Goal: Transaction & Acquisition: Purchase product/service

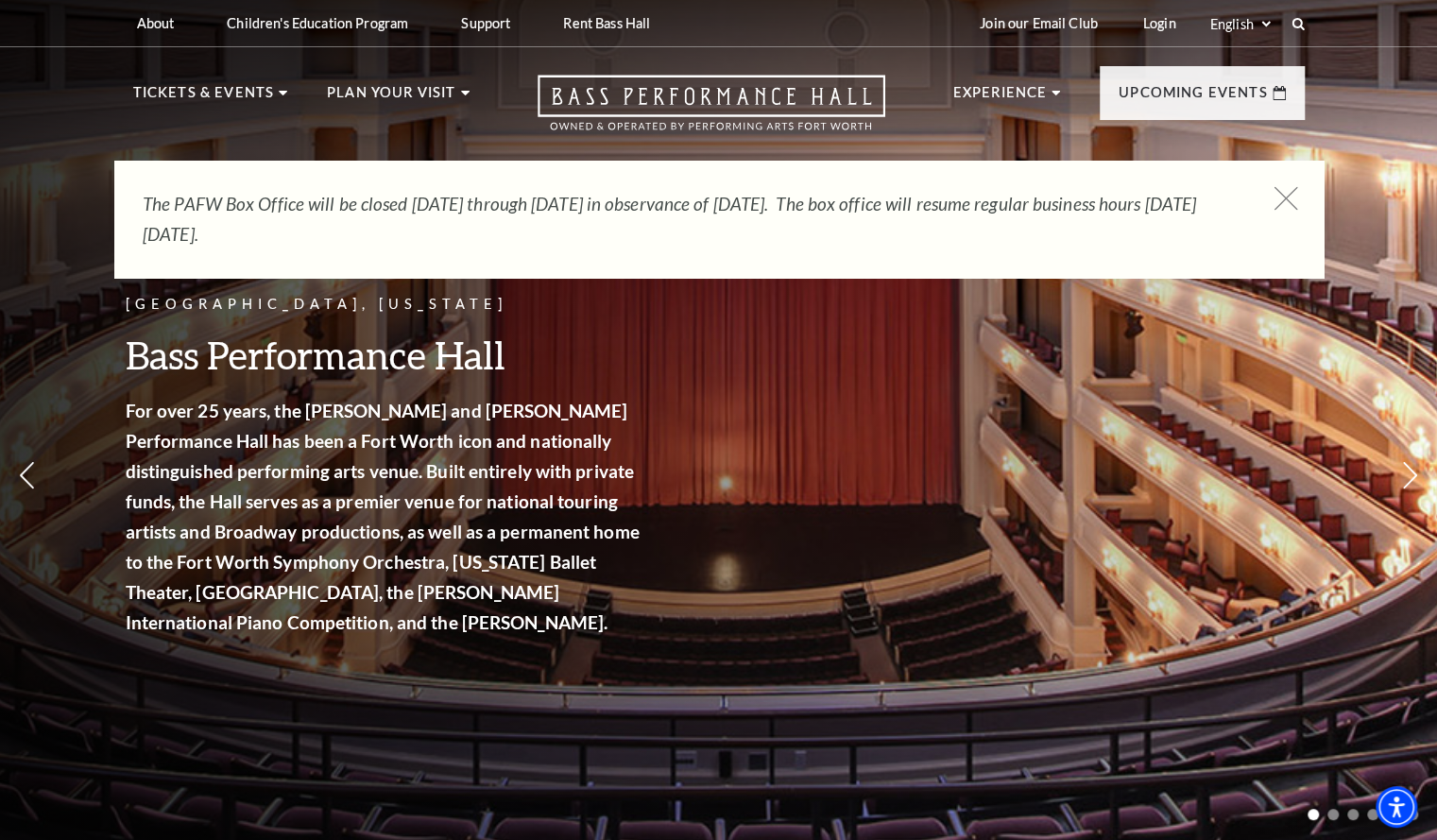
click at [1277, 197] on icon at bounding box center [1286, 200] width 24 height 24
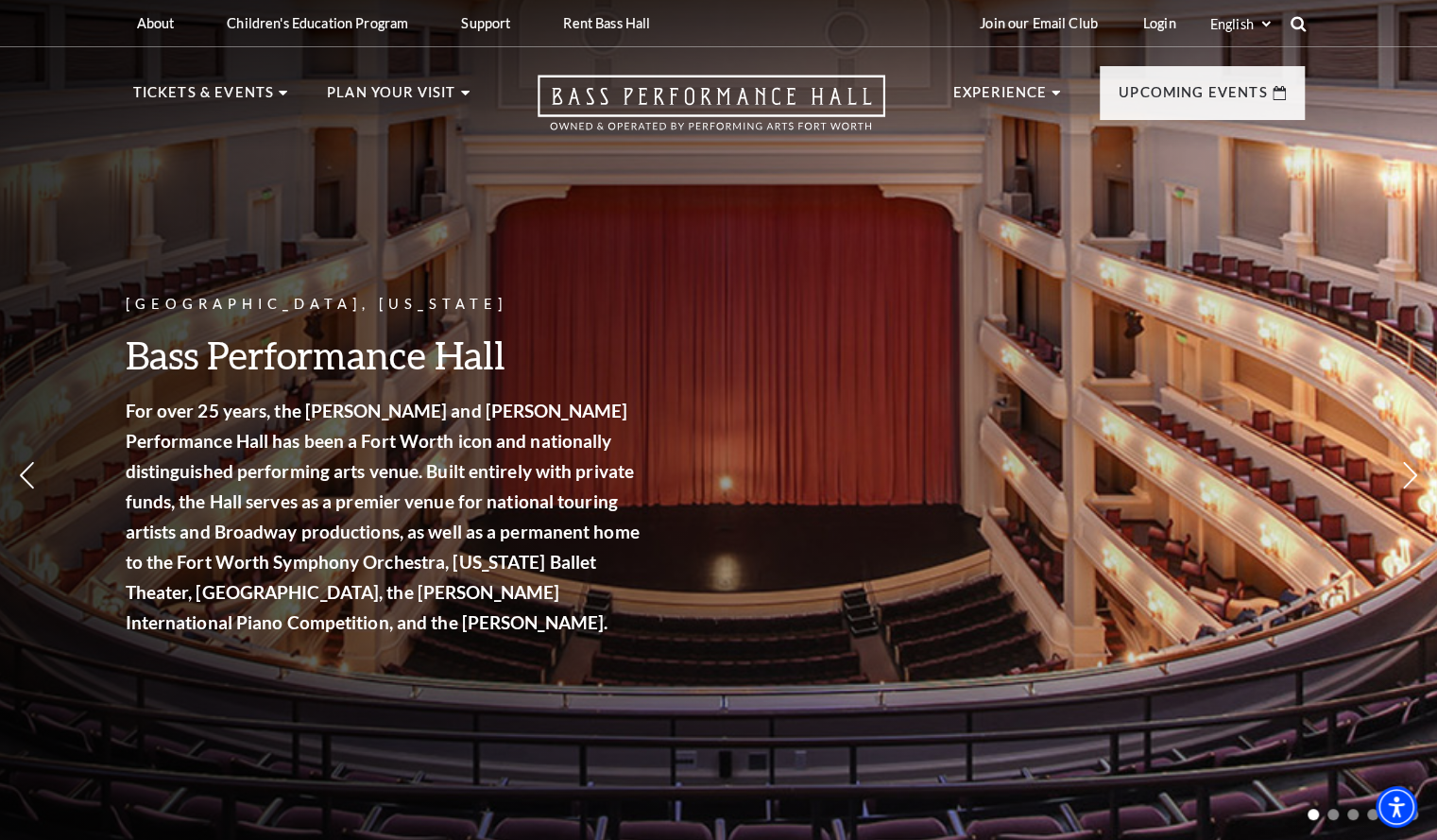
click at [1295, 27] on use at bounding box center [1297, 23] width 15 height 15
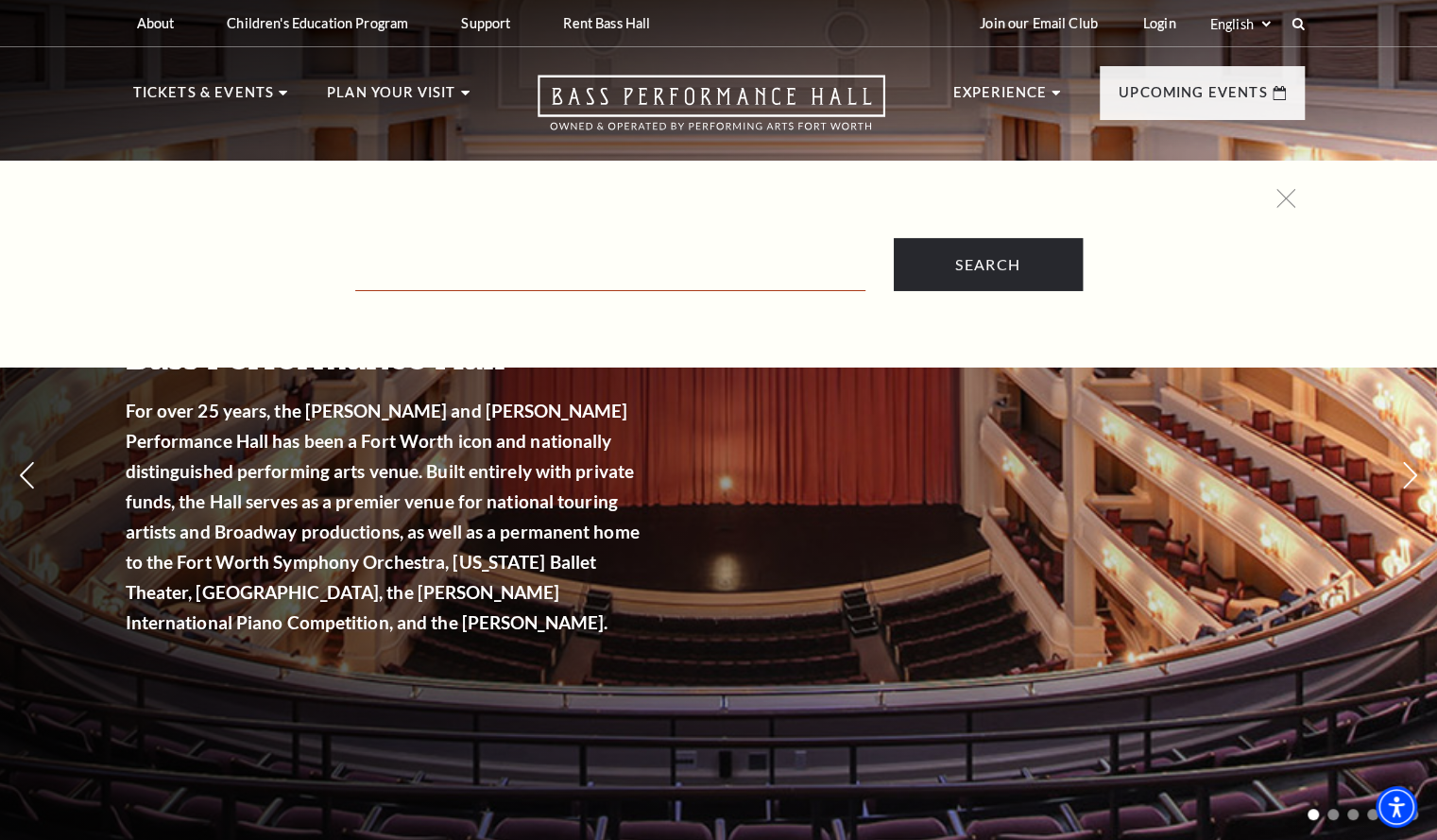
click at [701, 279] on input "Text field" at bounding box center [610, 271] width 510 height 39
type input "volunteers"
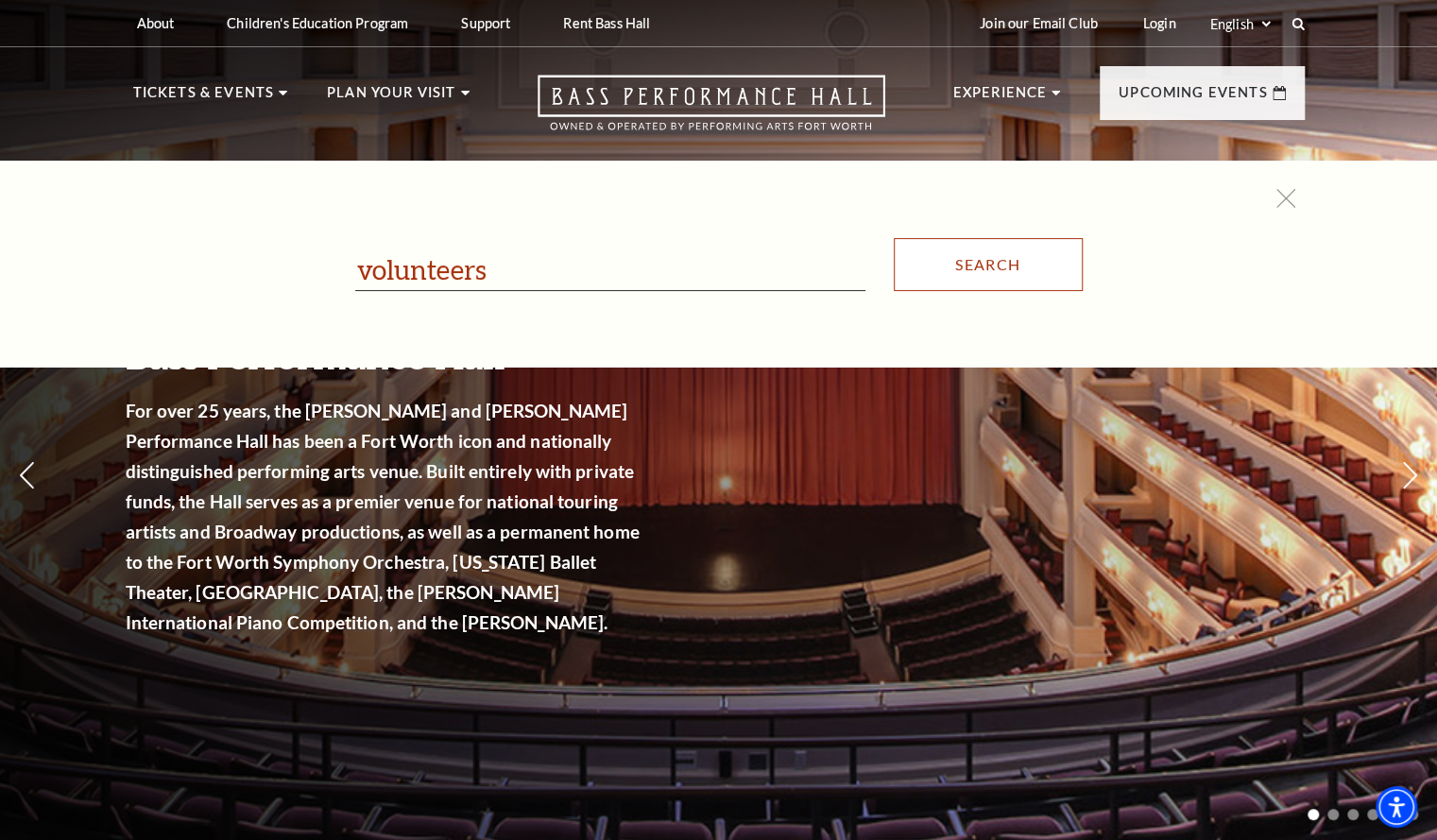
click at [970, 279] on input "Search" at bounding box center [988, 264] width 189 height 53
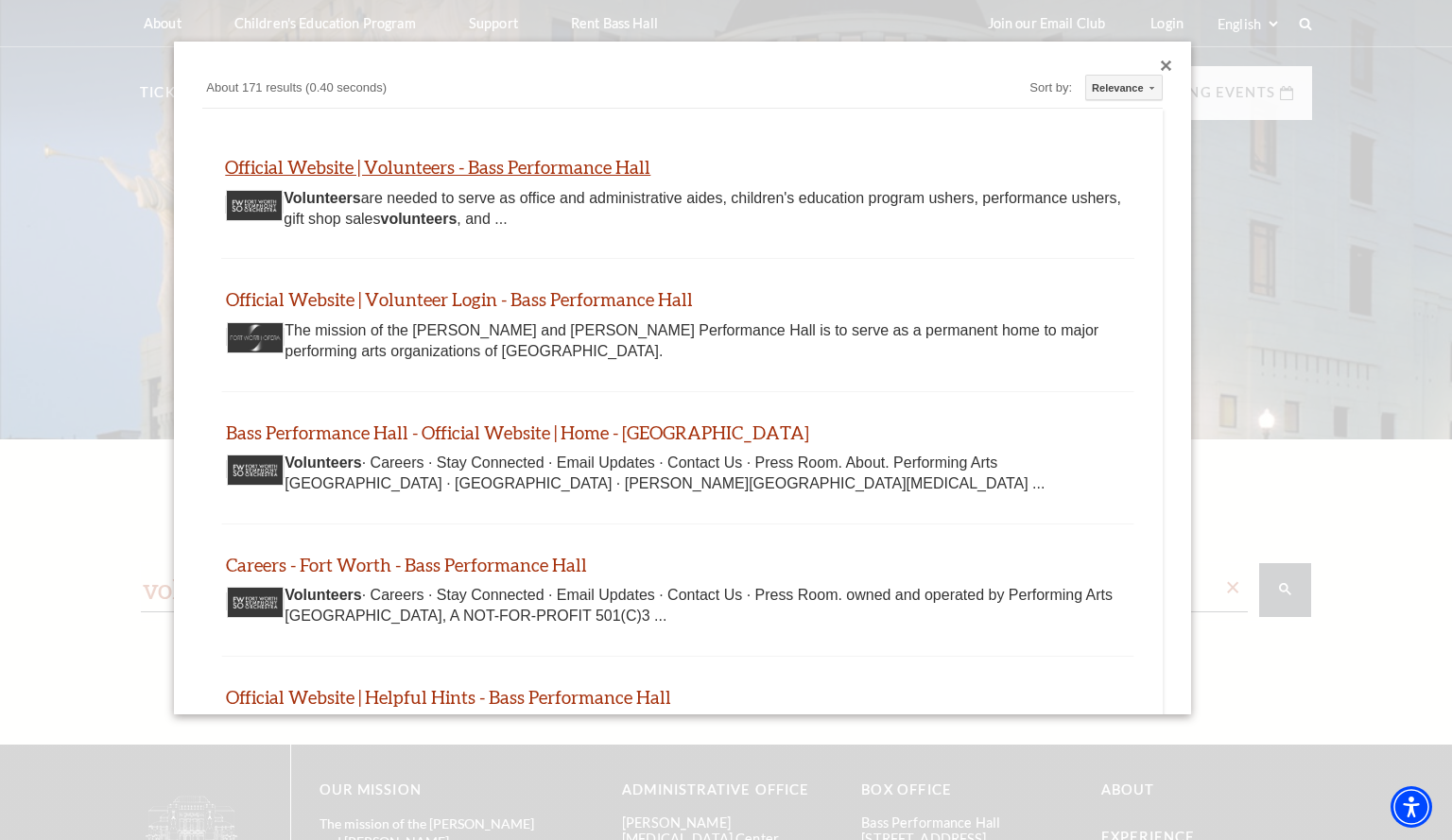
click at [548, 162] on link "Official Website | Volunteers - Bass Performance Hall" at bounding box center [437, 167] width 425 height 22
click at [1161, 66] on div "Close dialog" at bounding box center [1166, 66] width 11 height 11
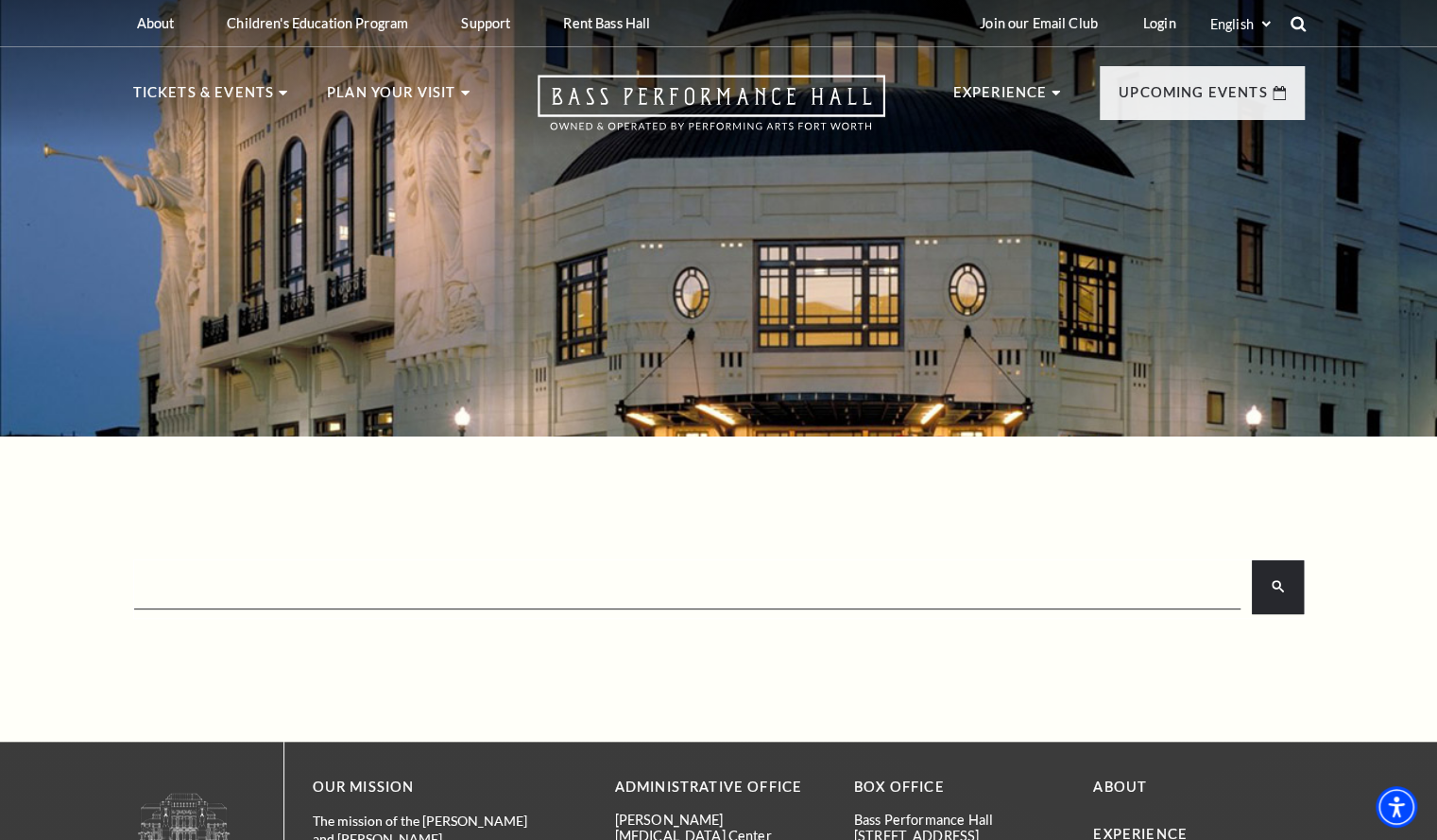
click at [1297, 27] on use at bounding box center [1297, 23] width 15 height 15
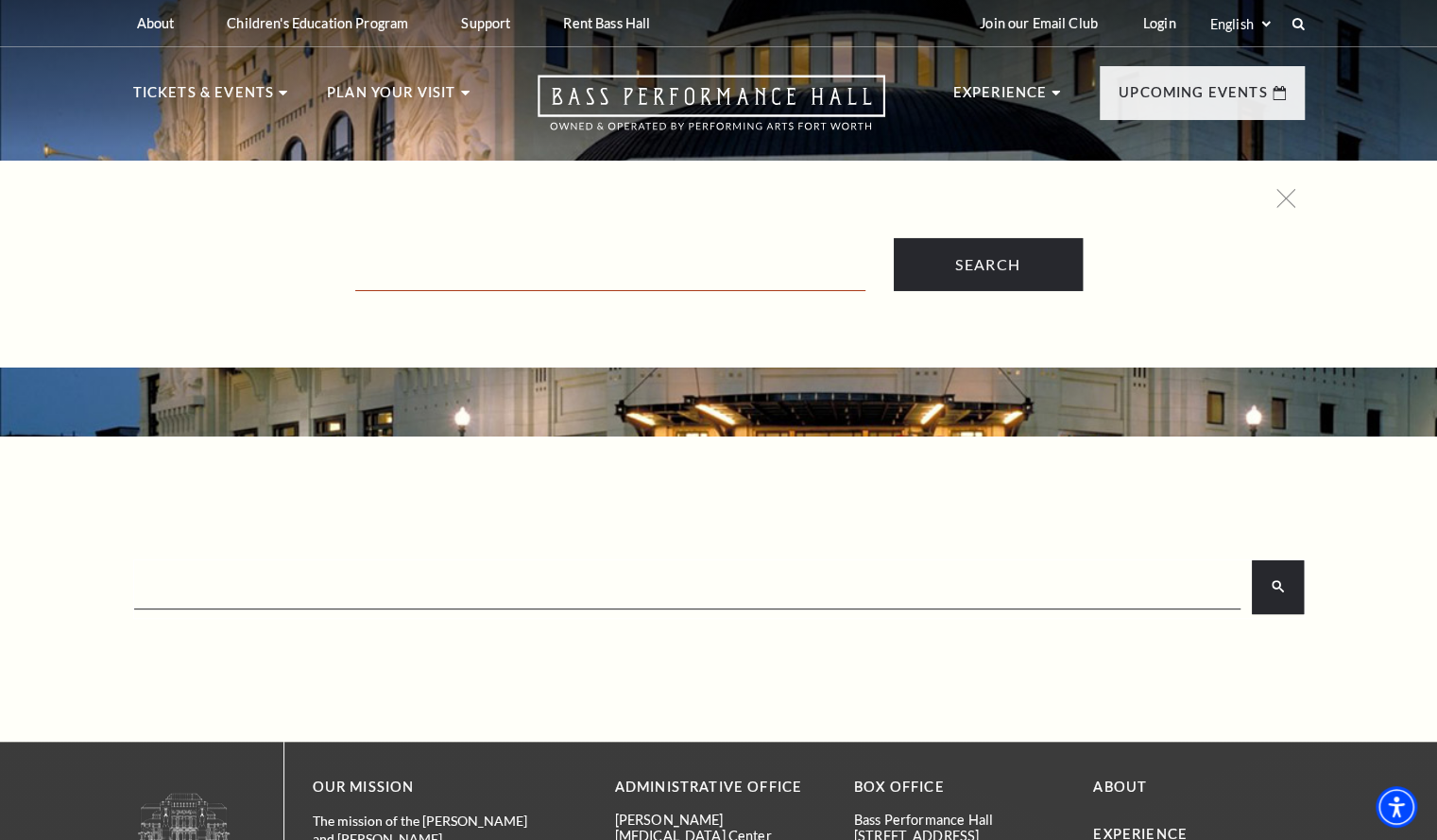
click at [749, 267] on input "Text field" at bounding box center [610, 271] width 510 height 39
type input "black violin"
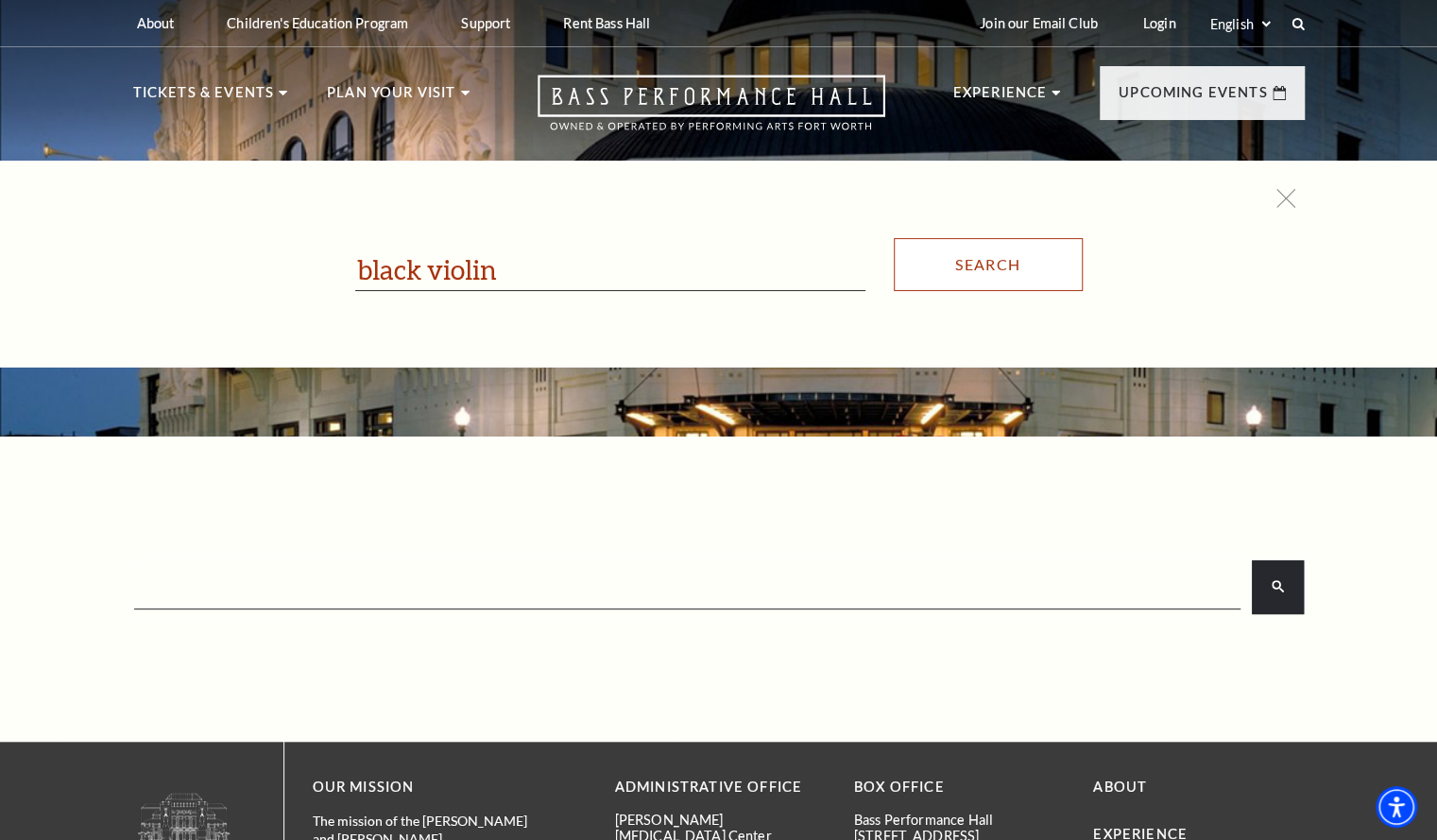
click at [966, 283] on input "Search" at bounding box center [988, 264] width 189 height 53
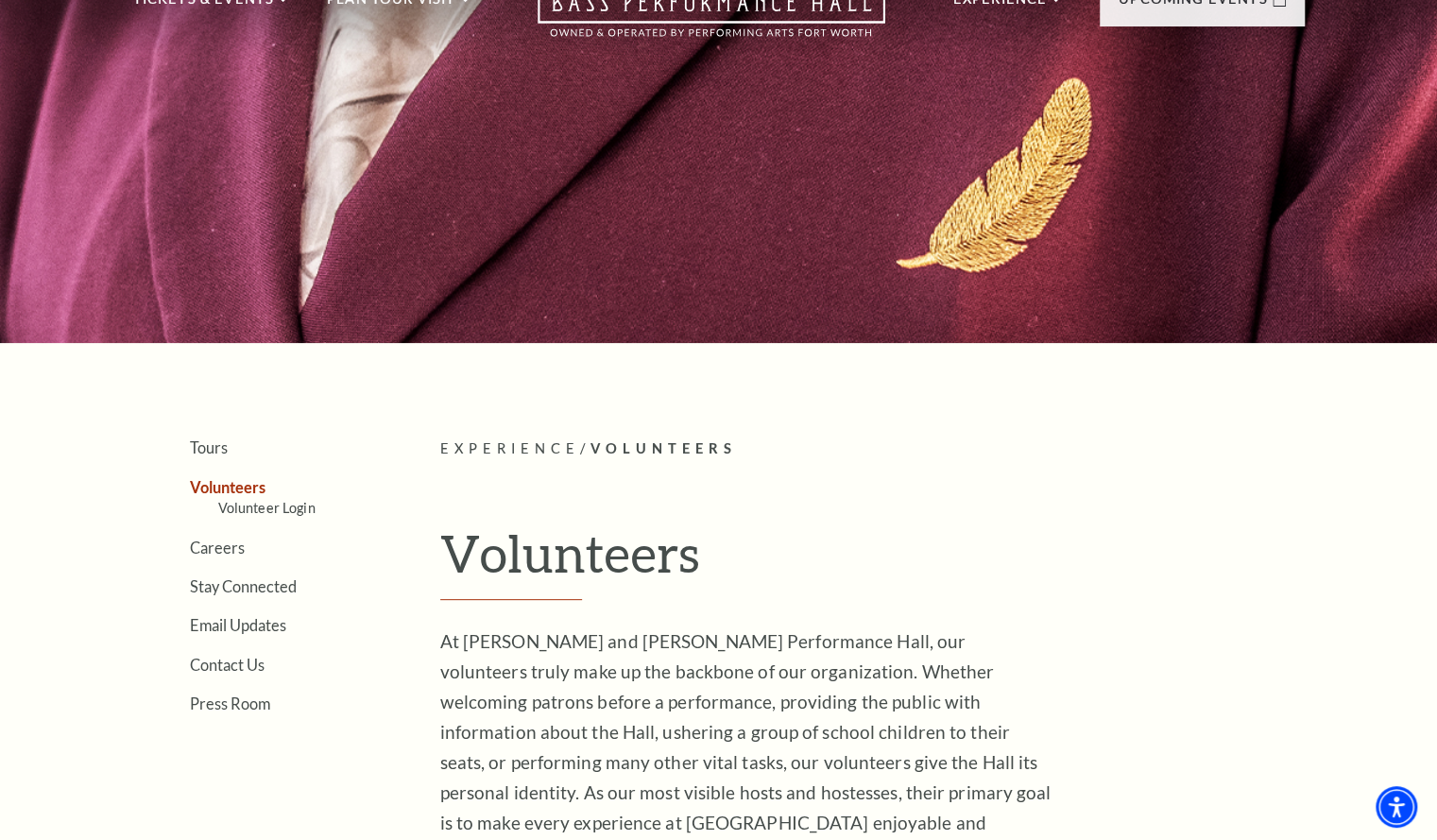
scroll to position [111, 0]
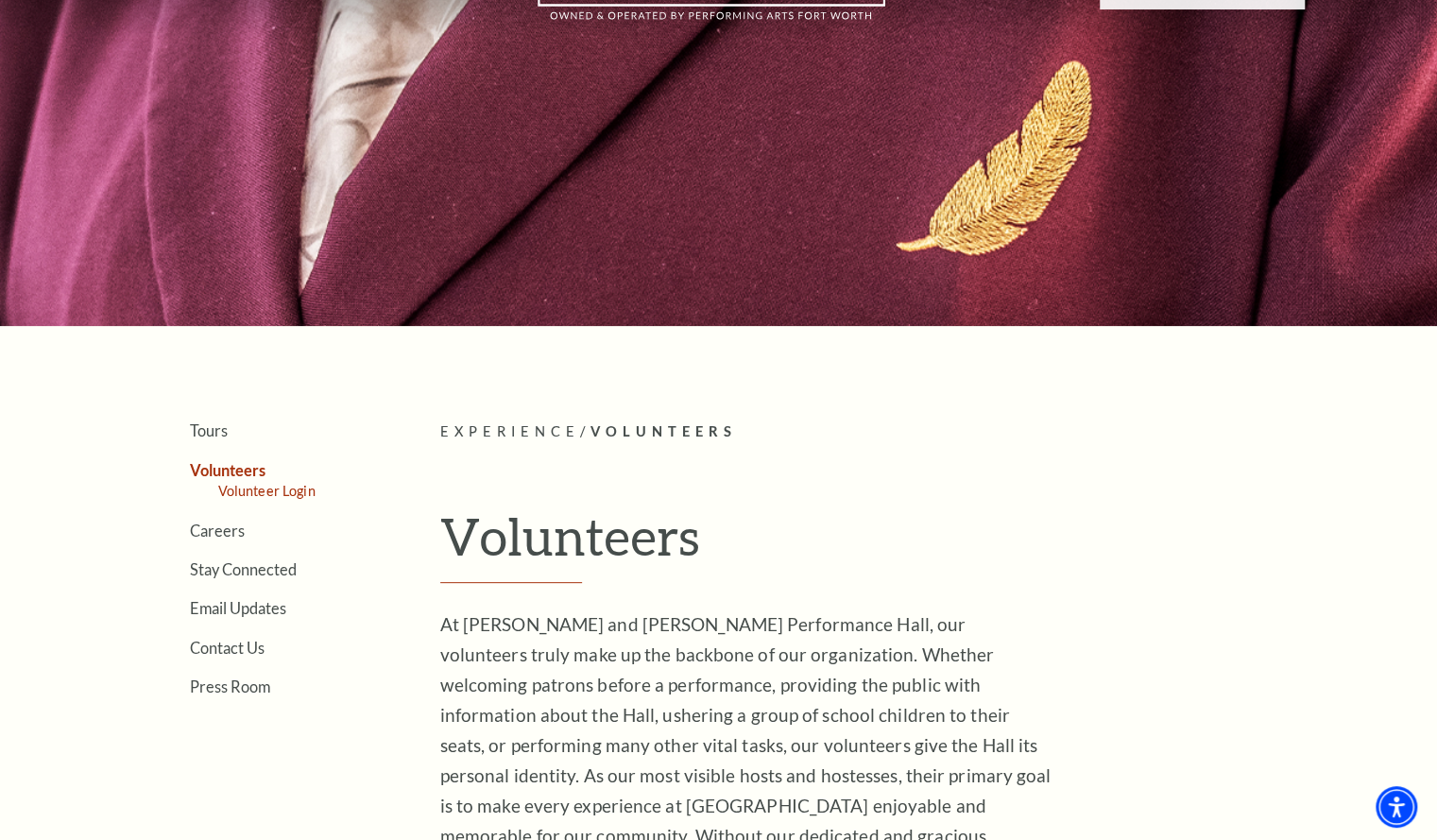
click at [282, 483] on link "Volunteer Login" at bounding box center [267, 491] width 98 height 16
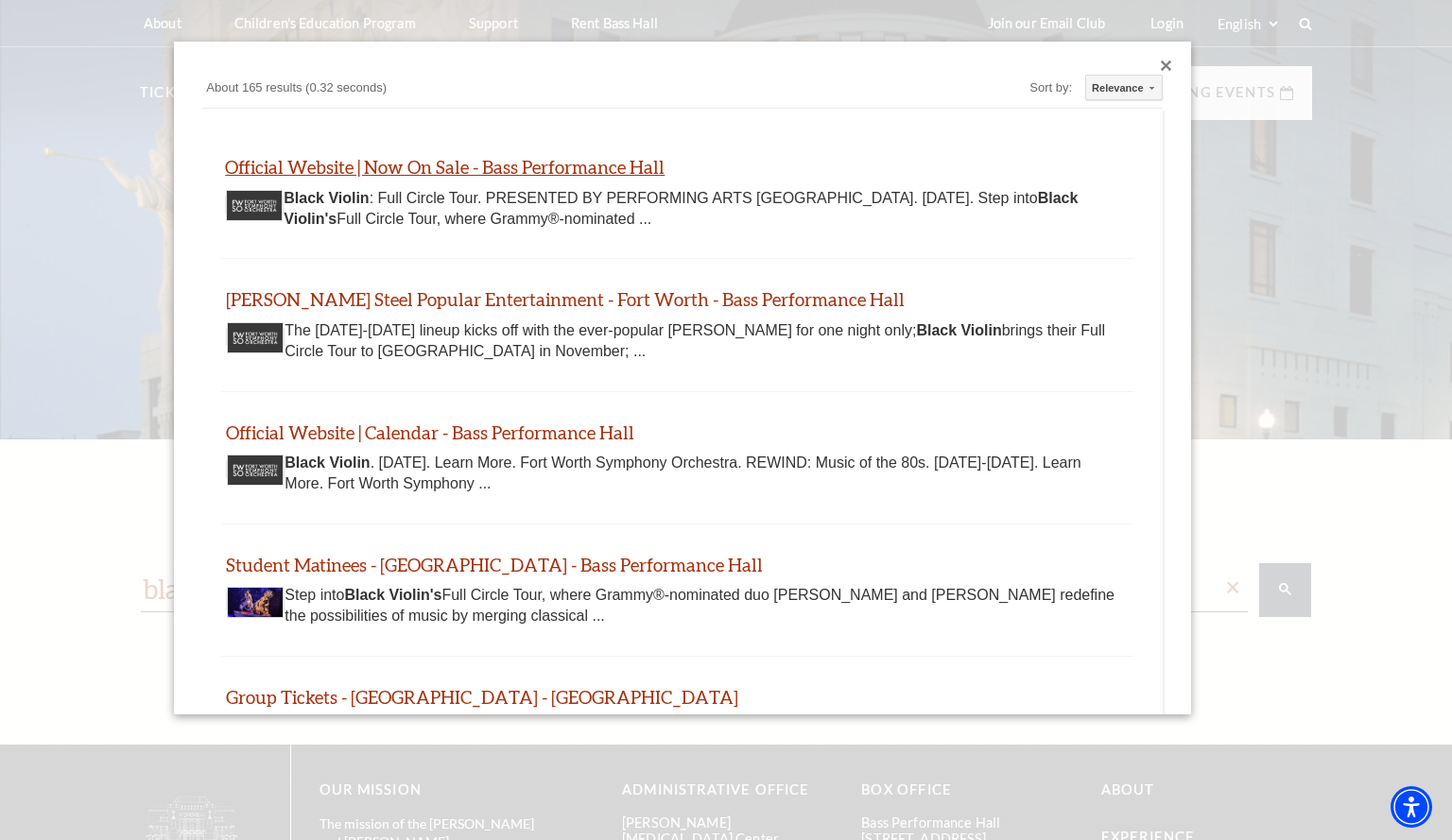
click at [380, 163] on link "Official Website | Now On Sale - Bass Performance Hall" at bounding box center [444, 167] width 439 height 22
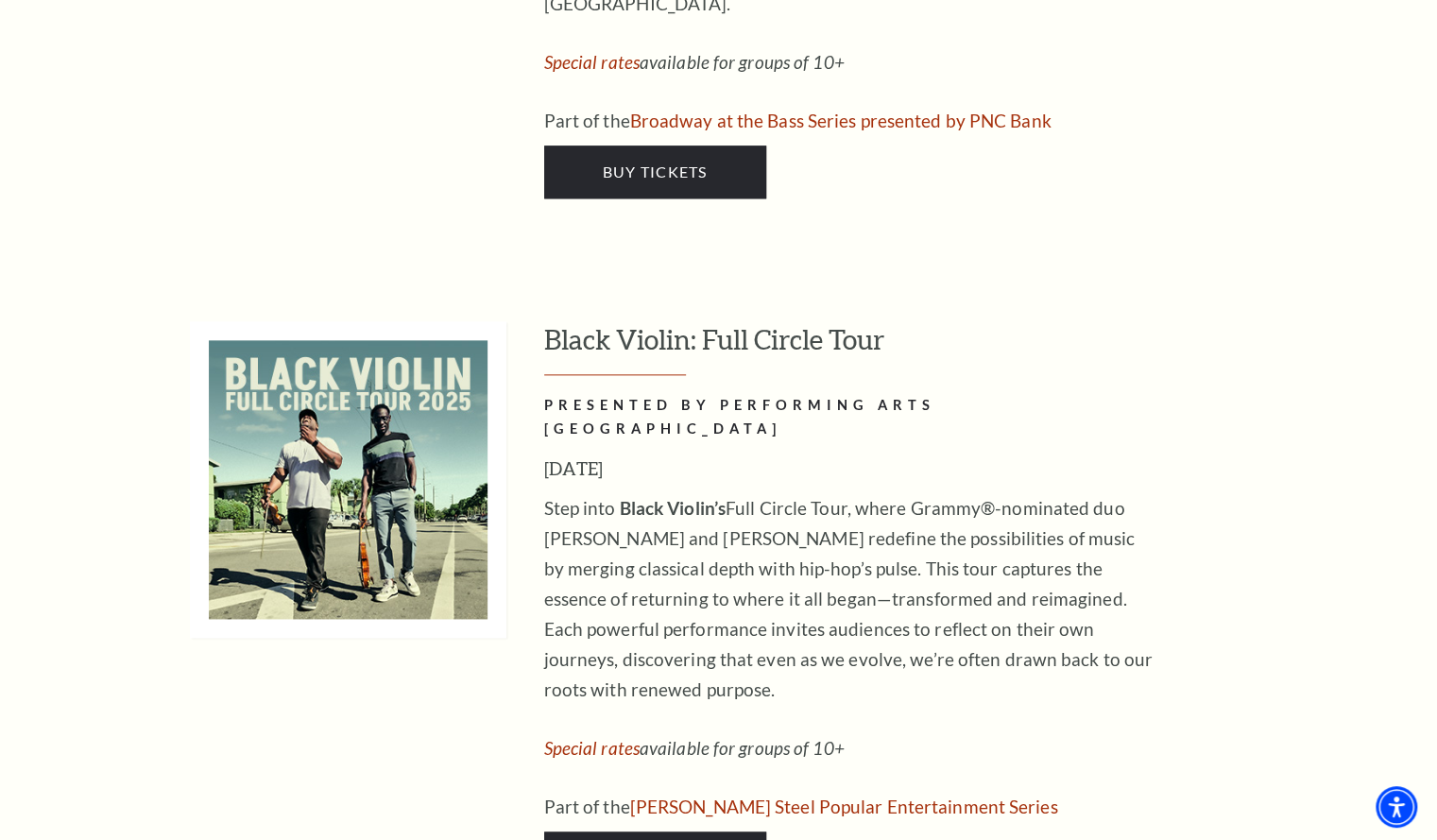
scroll to position [5524, 0]
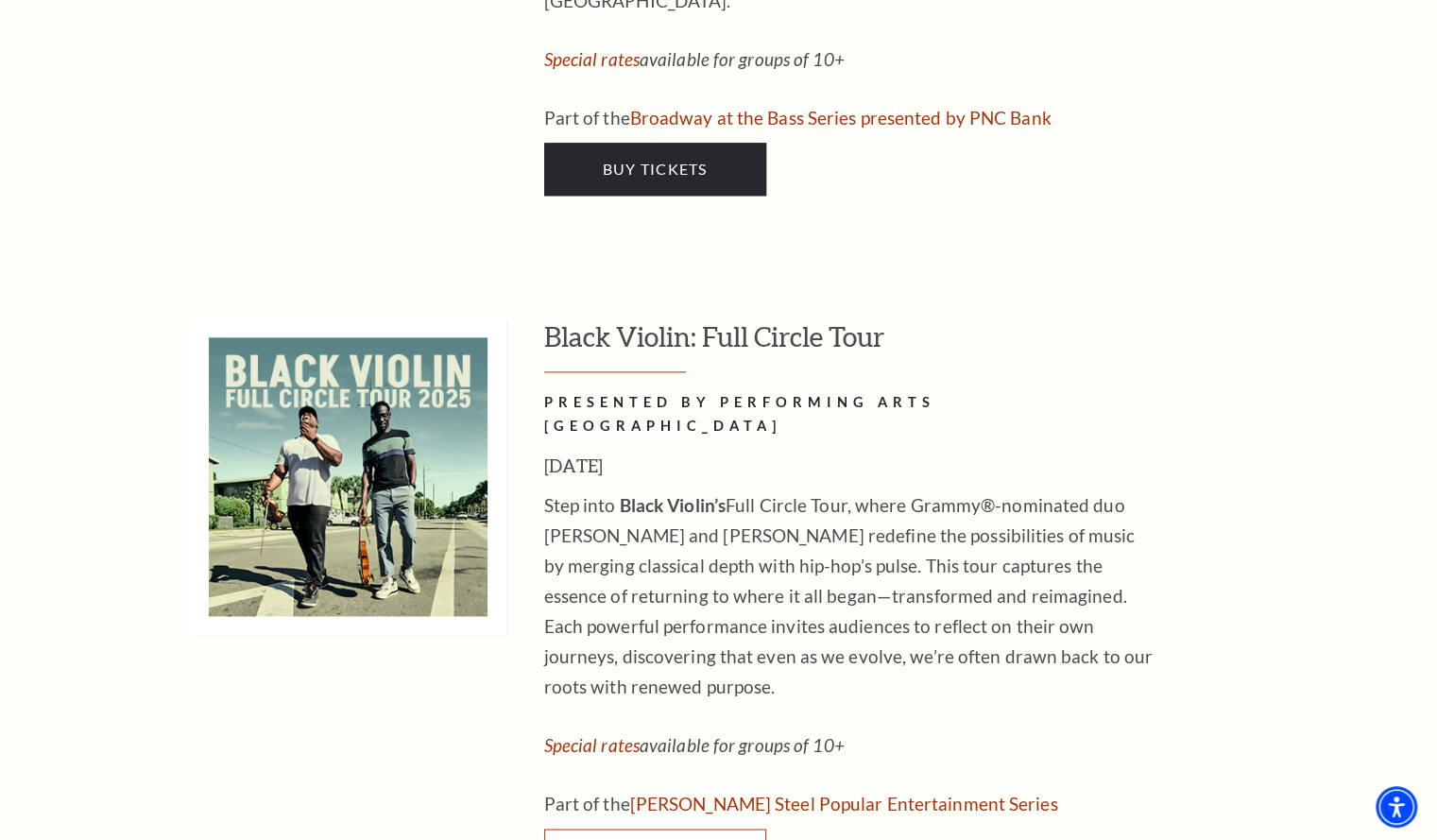
click at [689, 839] on span "Buy Tickets" at bounding box center [654, 855] width 105 height 18
